Goal: Task Accomplishment & Management: Manage account settings

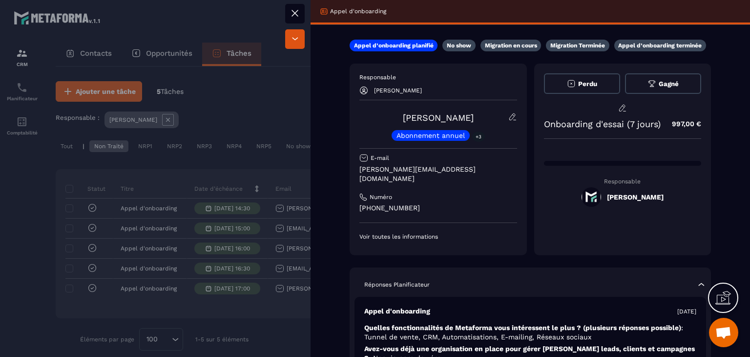
click at [300, 19] on button at bounding box center [295, 14] width 20 height 20
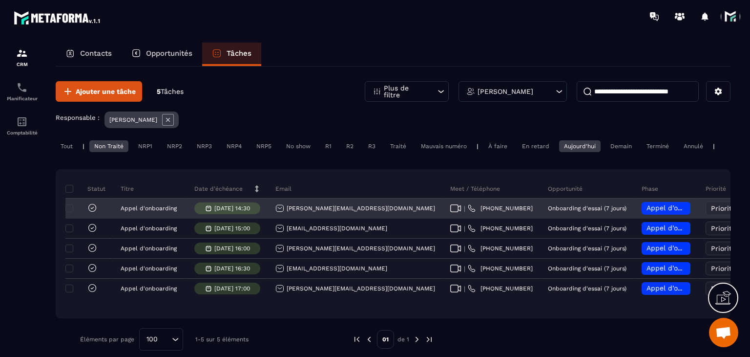
click at [450, 212] on icon at bounding box center [455, 208] width 11 height 8
click at [647, 212] on span "Appel d’onboarding planifié" at bounding box center [693, 208] width 92 height 8
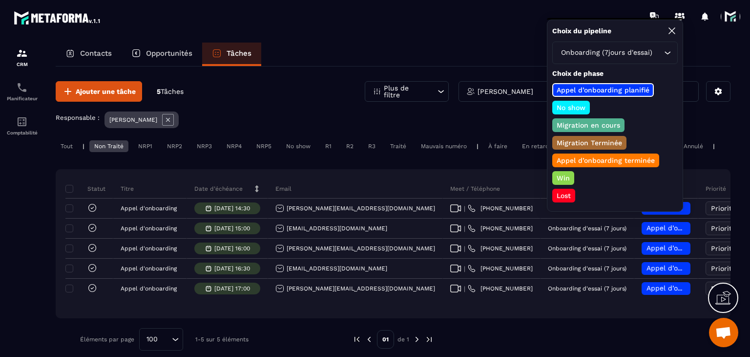
click at [575, 103] on p "No show" at bounding box center [571, 108] width 32 height 10
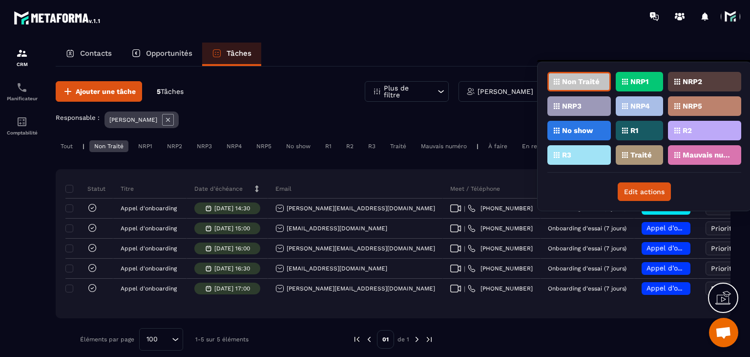
click at [643, 85] on div "NRP1" at bounding box center [639, 82] width 47 height 20
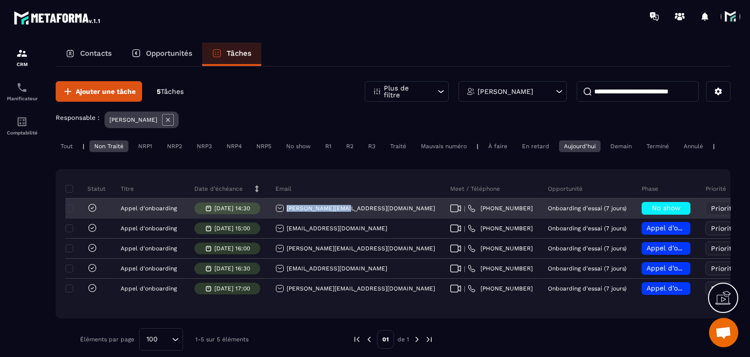
drag, startPoint x: 356, startPoint y: 217, endPoint x: 285, endPoint y: 215, distance: 70.4
click at [285, 215] on div "[PERSON_NAME][EMAIL_ADDRESS][DOMAIN_NAME]" at bounding box center [355, 209] width 175 height 20
copy p "[PERSON_NAME][EMAIL_ADDRESS][DOMAIN_NAME]"
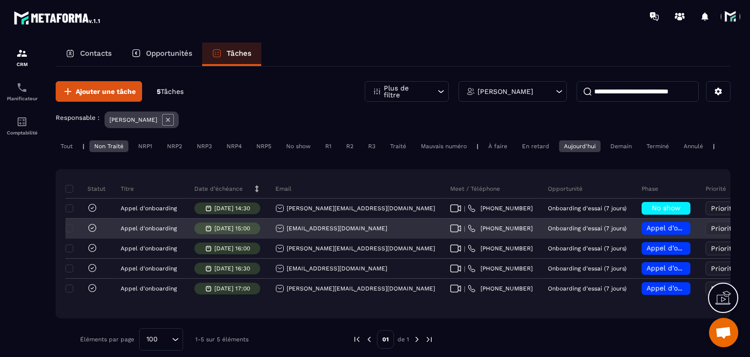
click at [357, 233] on div "[EMAIL_ADDRESS][DOMAIN_NAME]" at bounding box center [332, 228] width 112 height 9
